Goal: Transaction & Acquisition: Purchase product/service

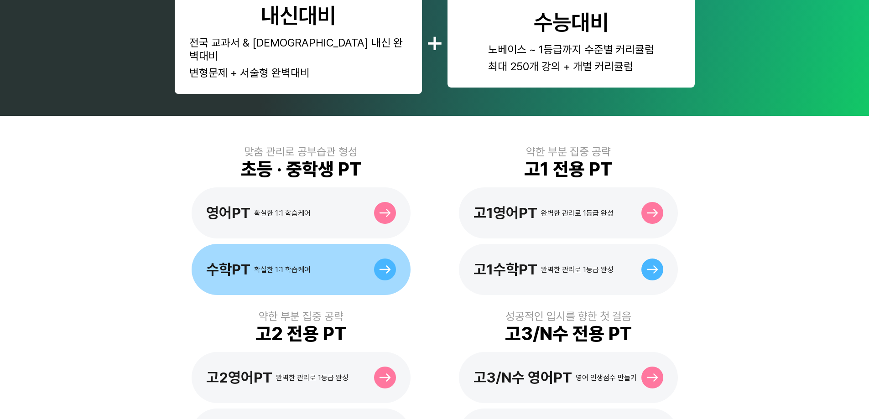
scroll to position [182, 0]
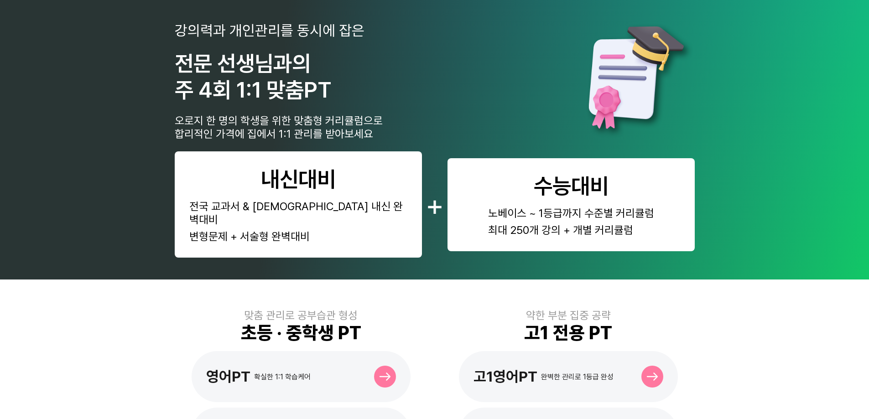
scroll to position [277, 0]
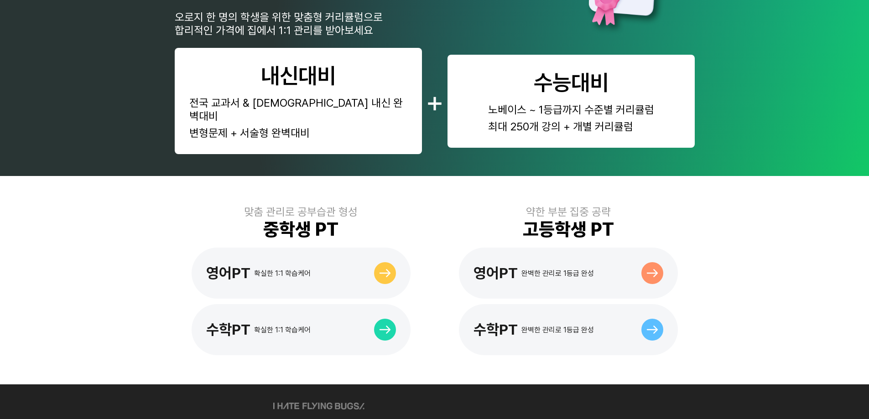
scroll to position [448, 0]
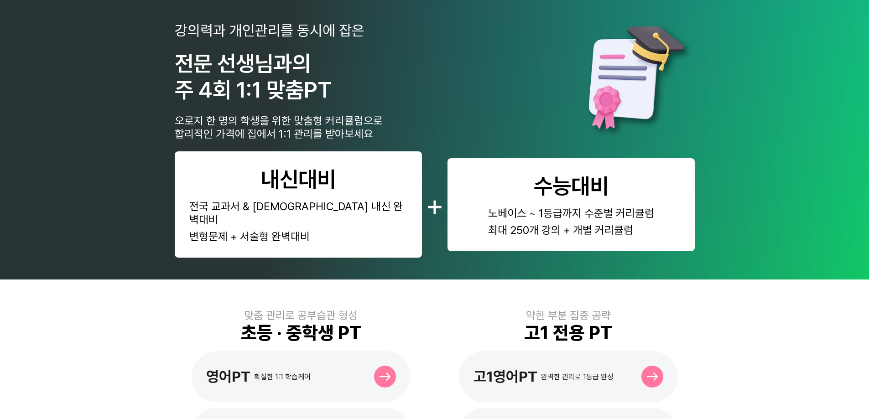
scroll to position [274, 0]
